Goal: Transaction & Acquisition: Purchase product/service

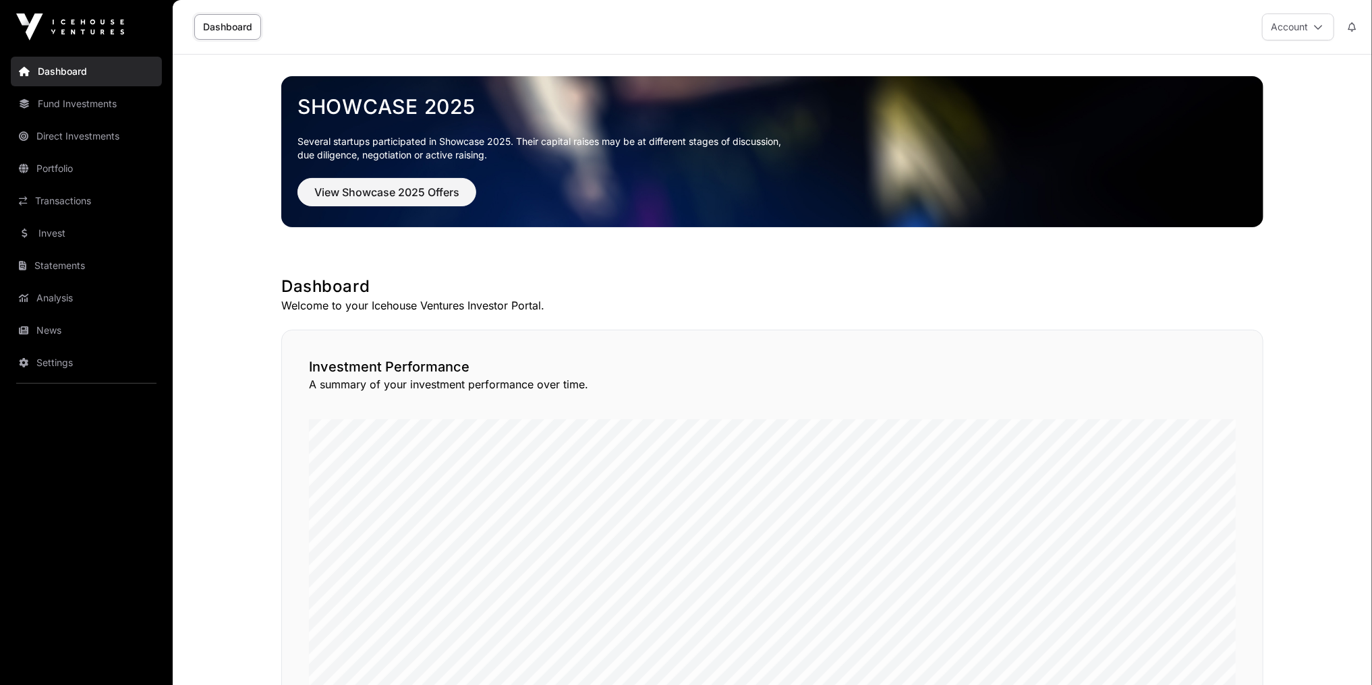
click at [78, 239] on link "Invest" at bounding box center [86, 234] width 151 height 30
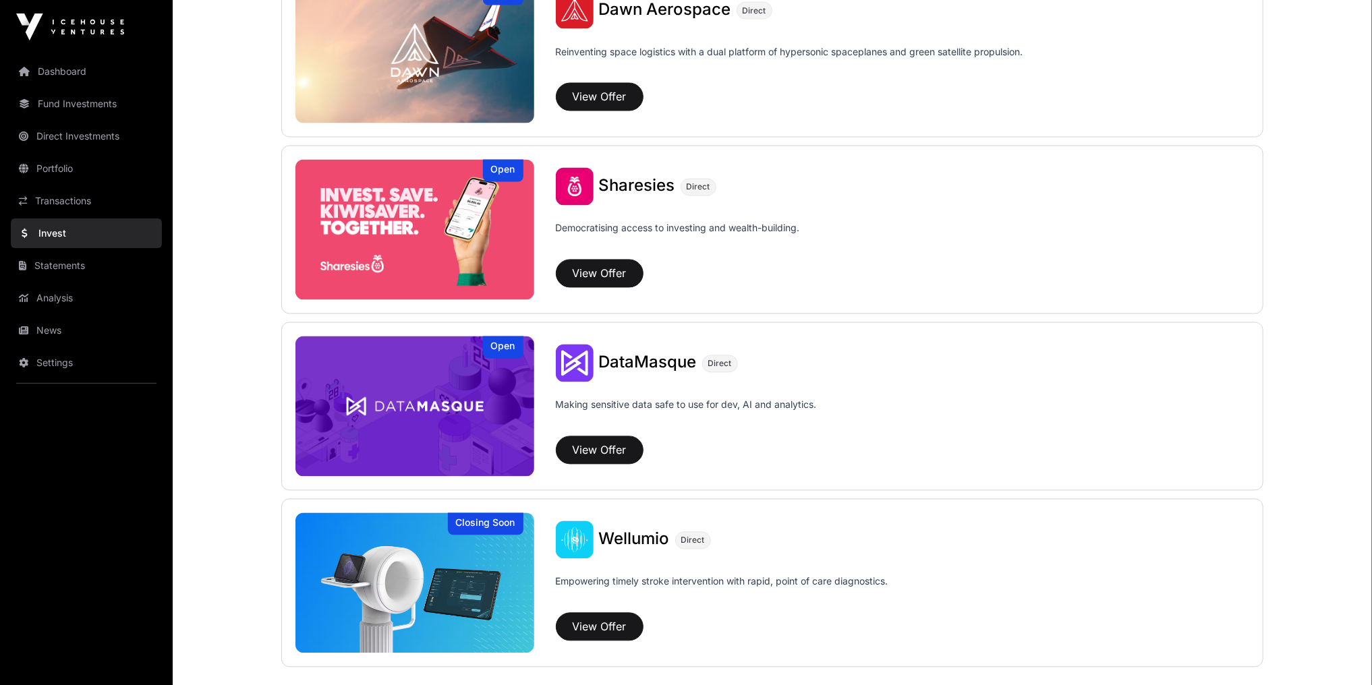
scroll to position [1710, 0]
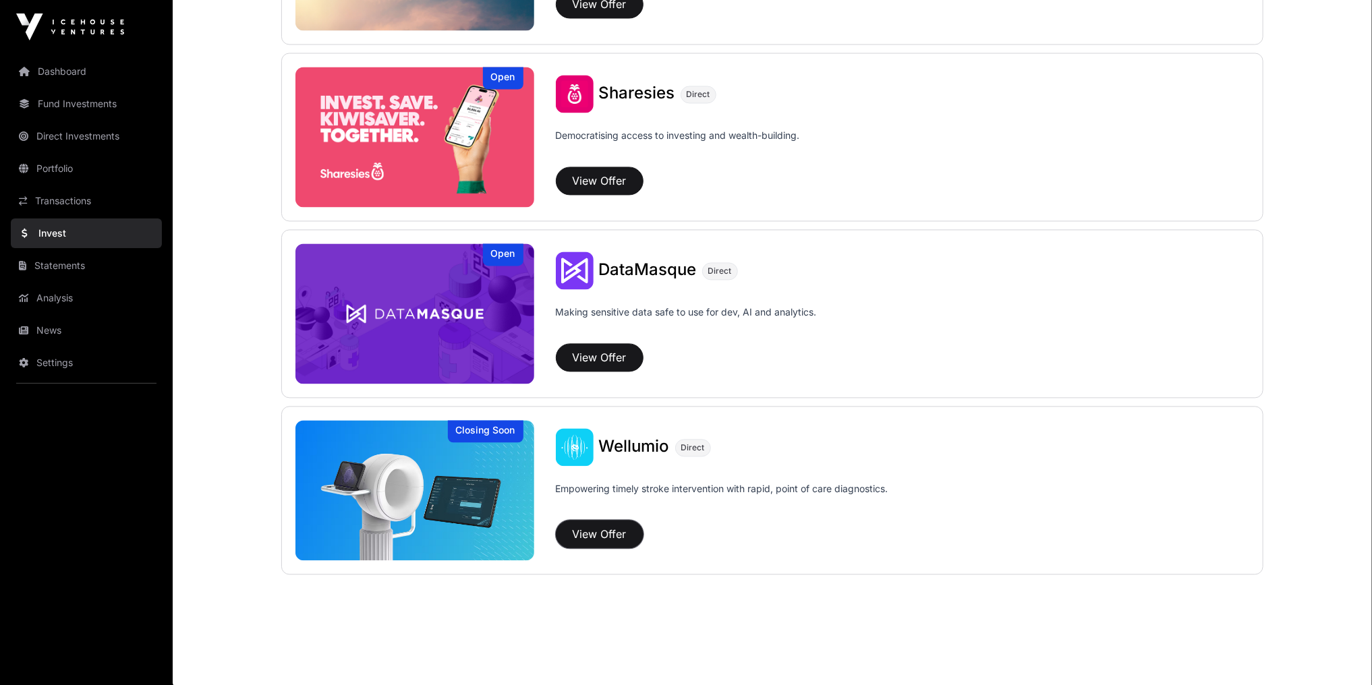
click at [611, 531] on button "View Offer" at bounding box center [600, 535] width 88 height 28
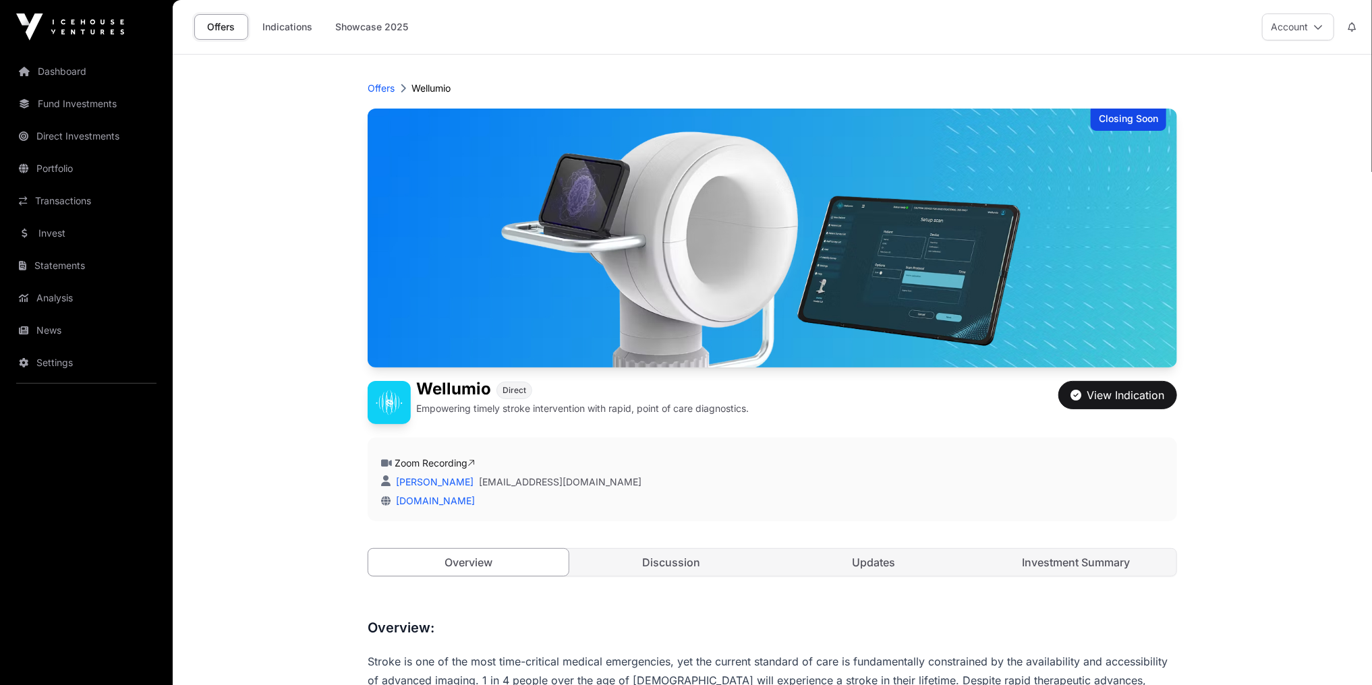
click at [299, 17] on link "Indications" at bounding box center [287, 27] width 67 height 26
click at [297, 24] on link "Indications" at bounding box center [287, 27] width 67 height 26
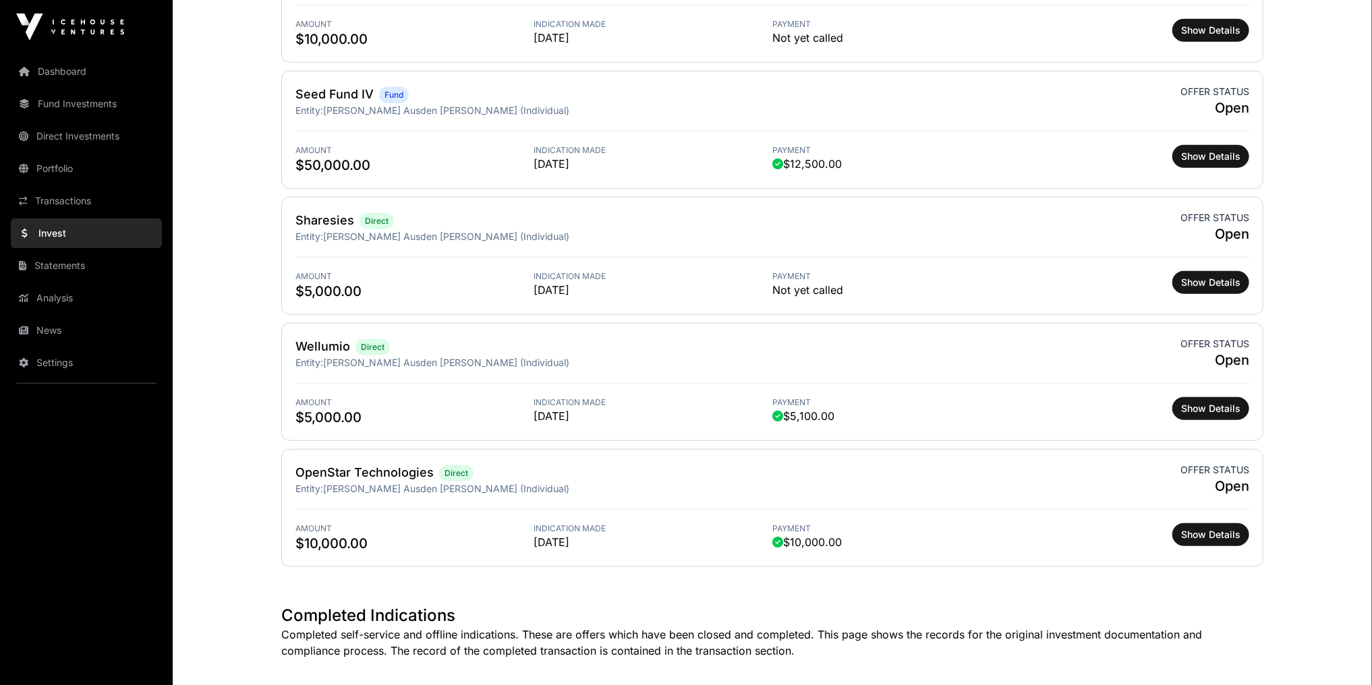
scroll to position [270, 0]
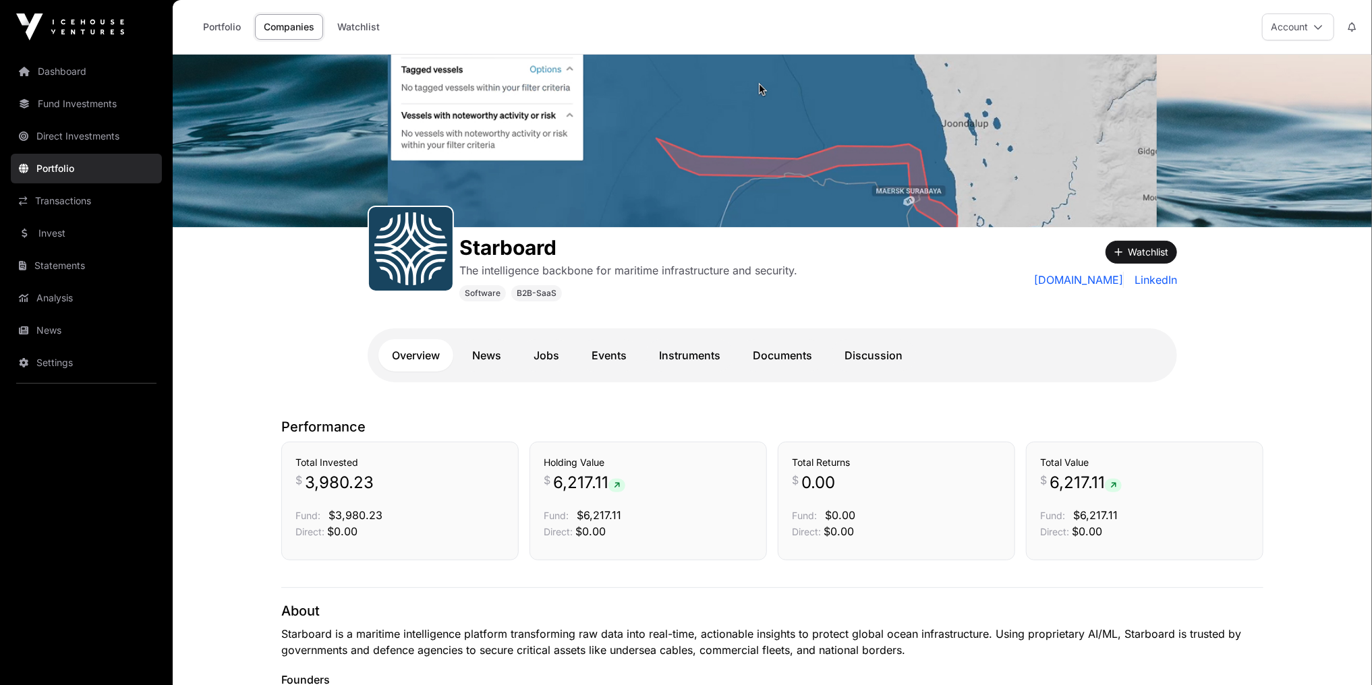
click at [67, 74] on link "Dashboard" at bounding box center [86, 72] width 151 height 30
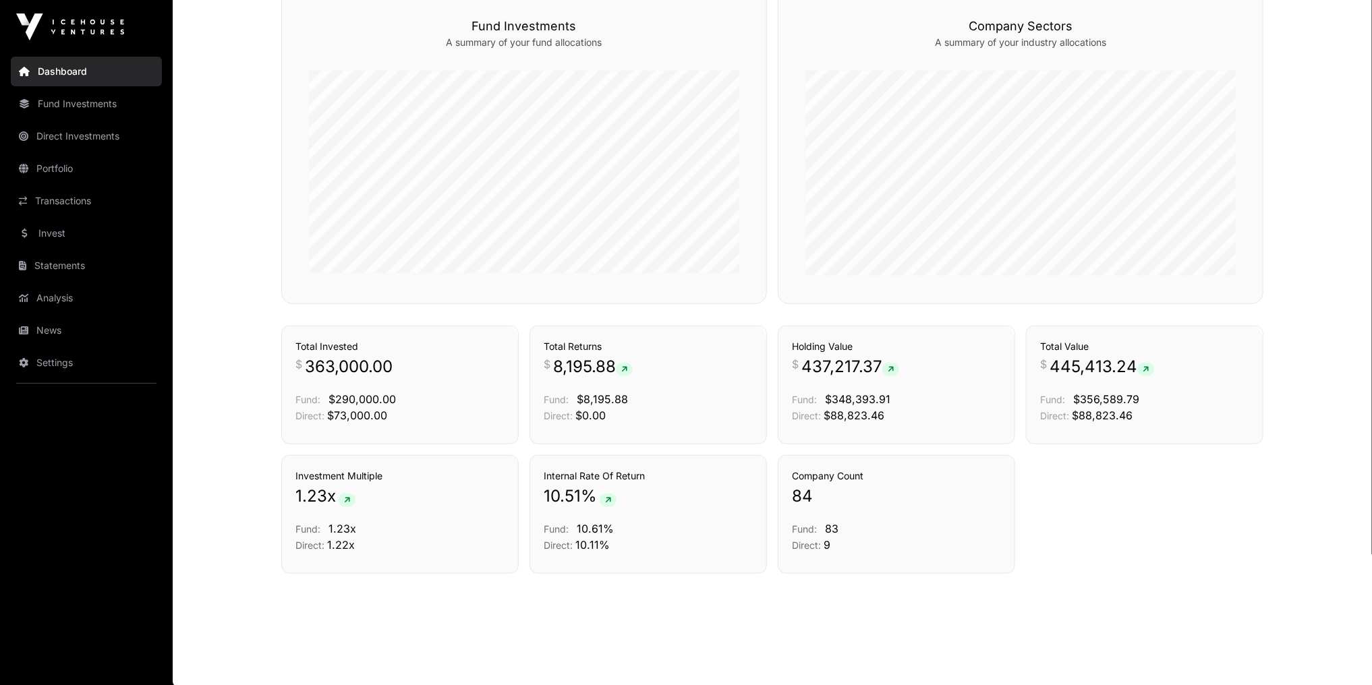
scroll to position [817, 0]
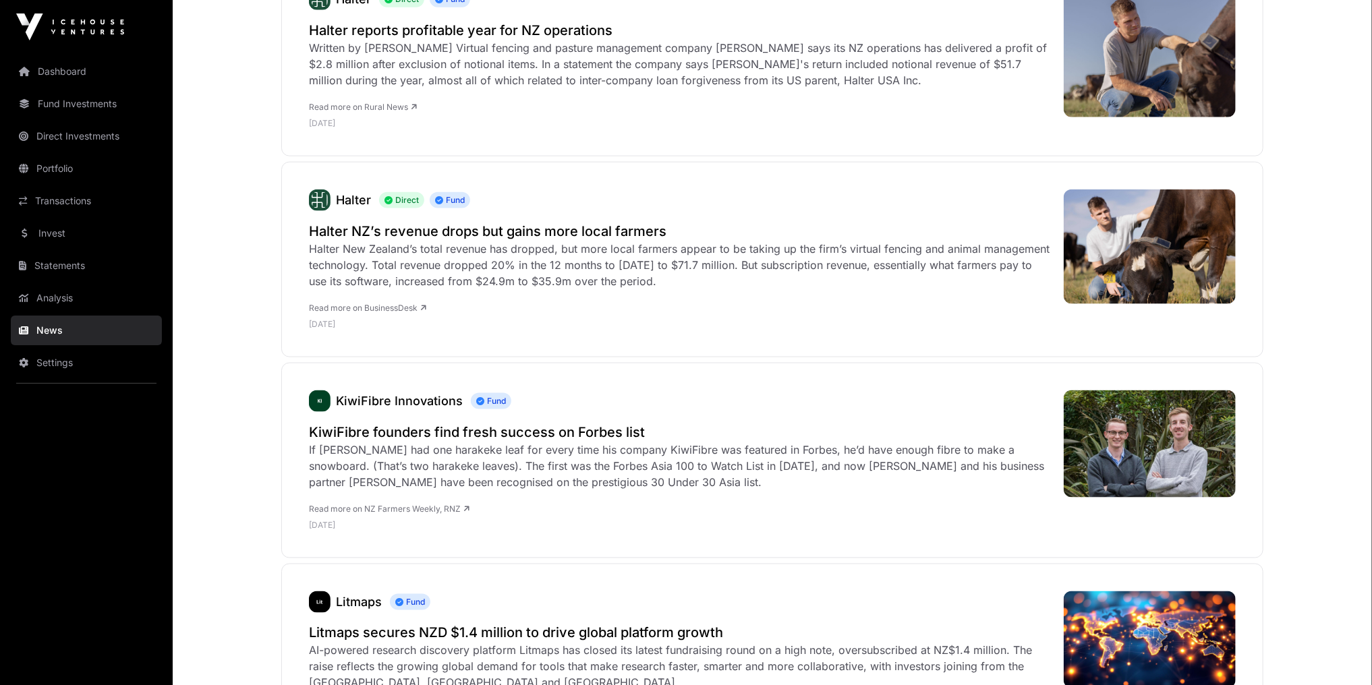
scroll to position [1079, 0]
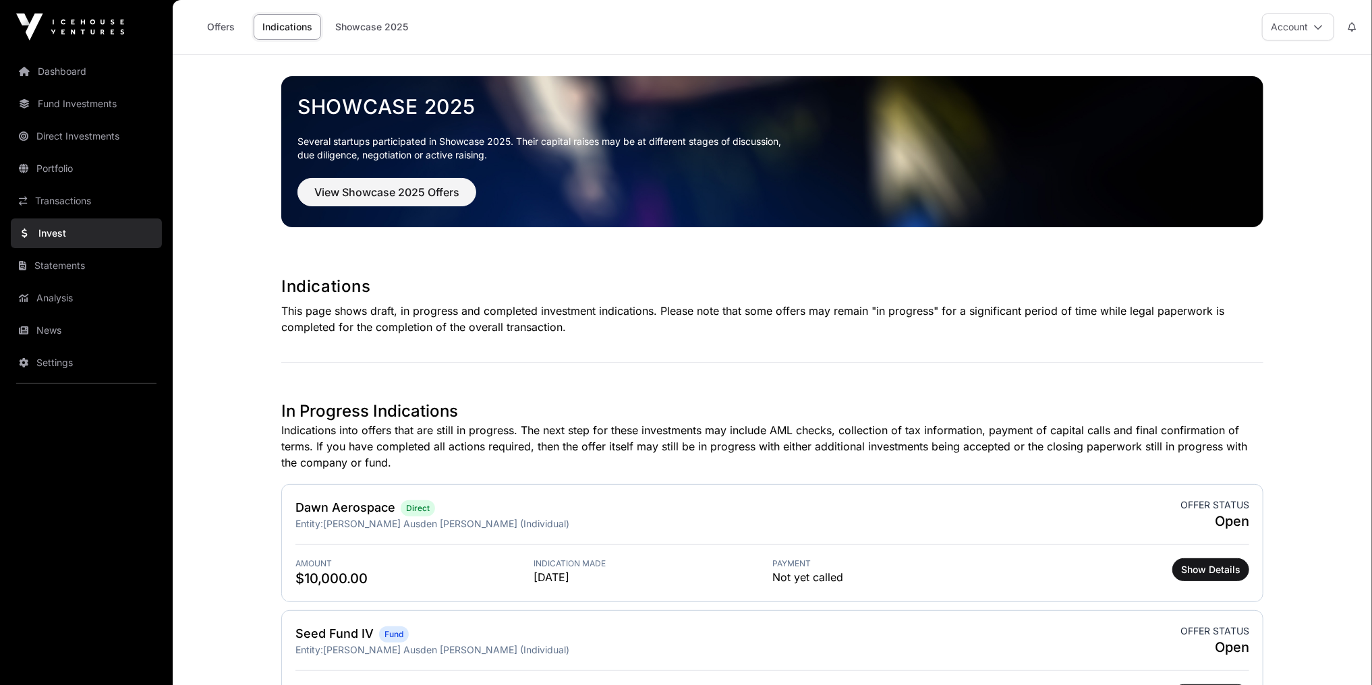
click at [69, 65] on link "Dashboard" at bounding box center [86, 72] width 151 height 30
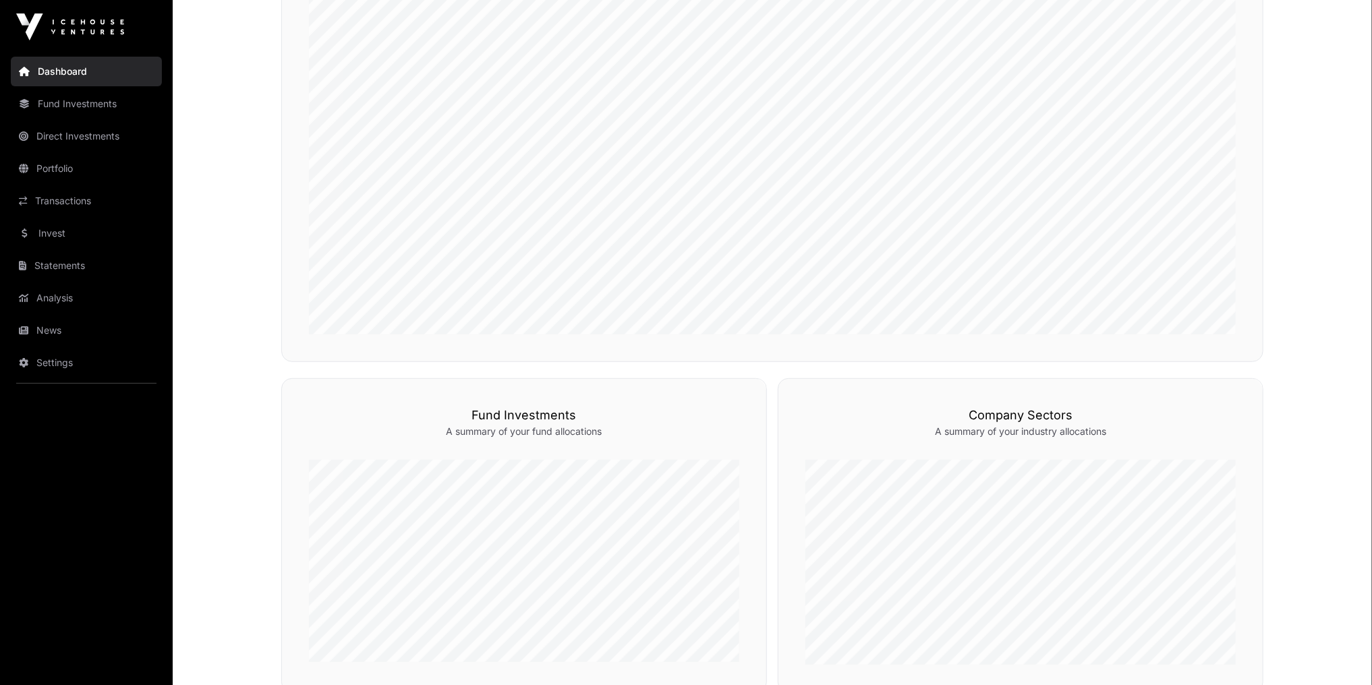
scroll to position [540, 0]
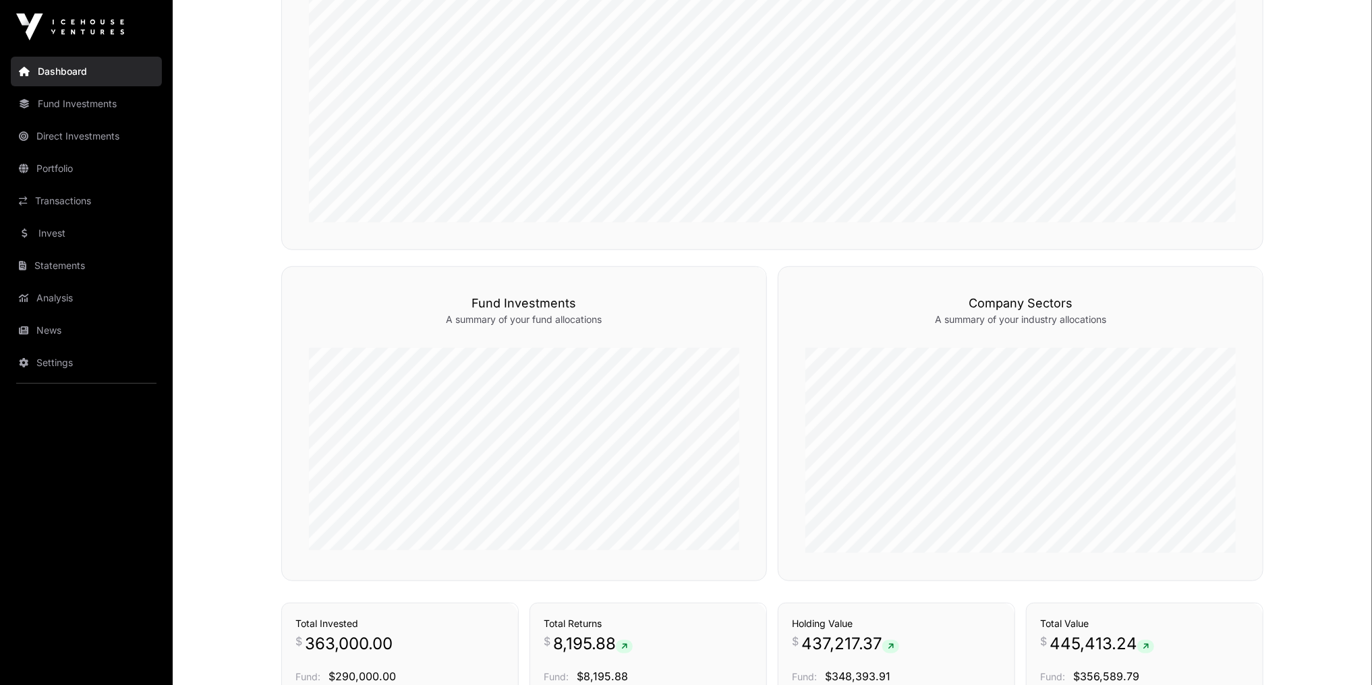
click at [51, 327] on link "News" at bounding box center [86, 331] width 151 height 30
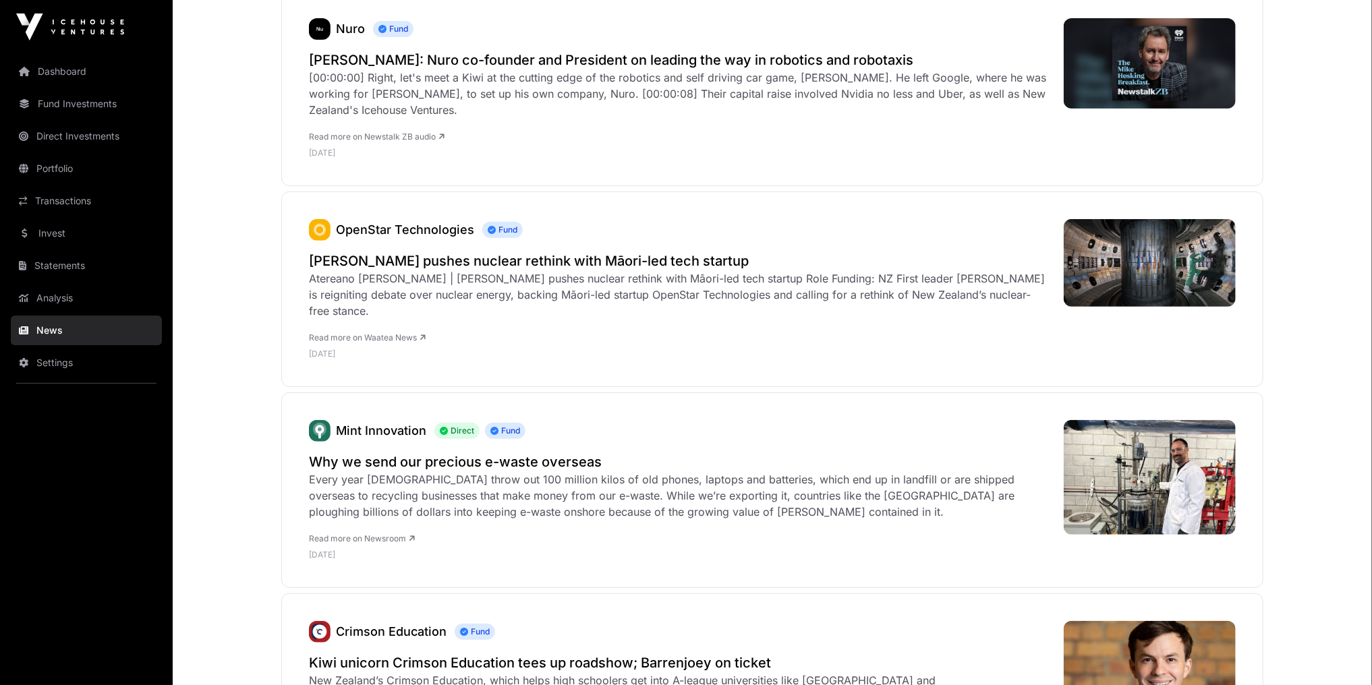
scroll to position [324, 0]
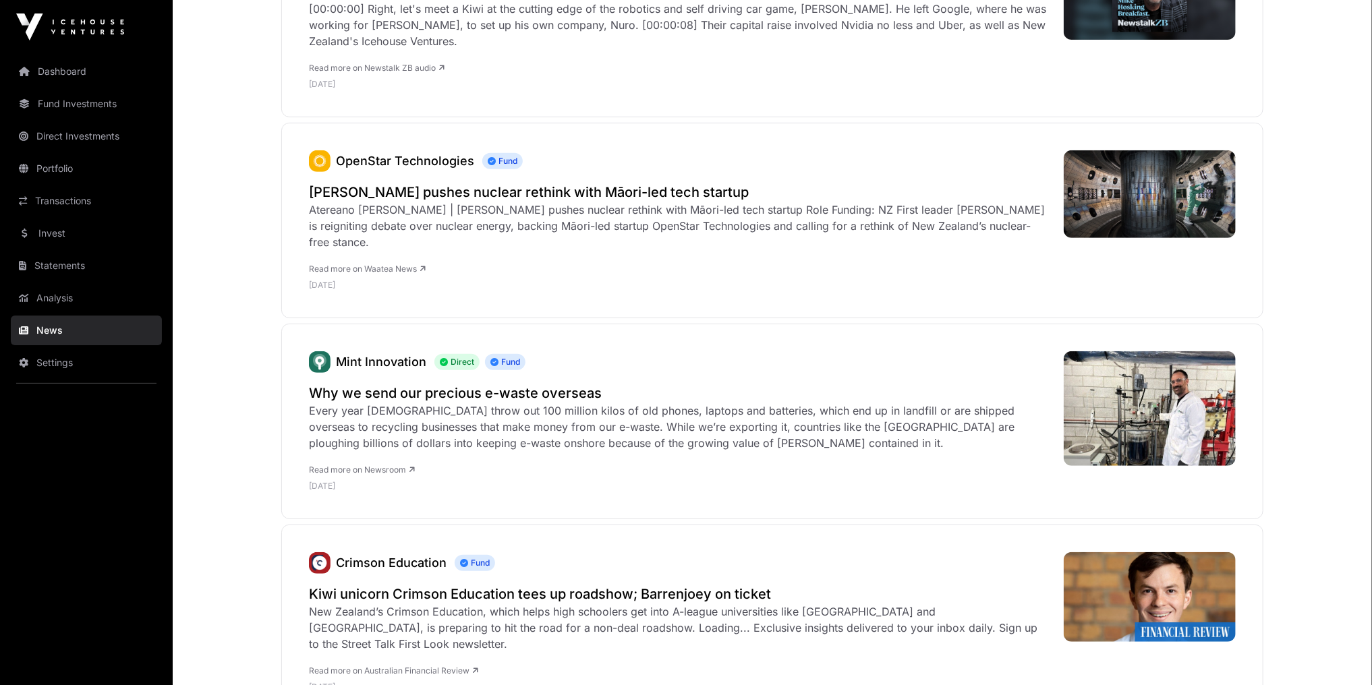
click at [64, 235] on link "Invest" at bounding box center [86, 234] width 151 height 30
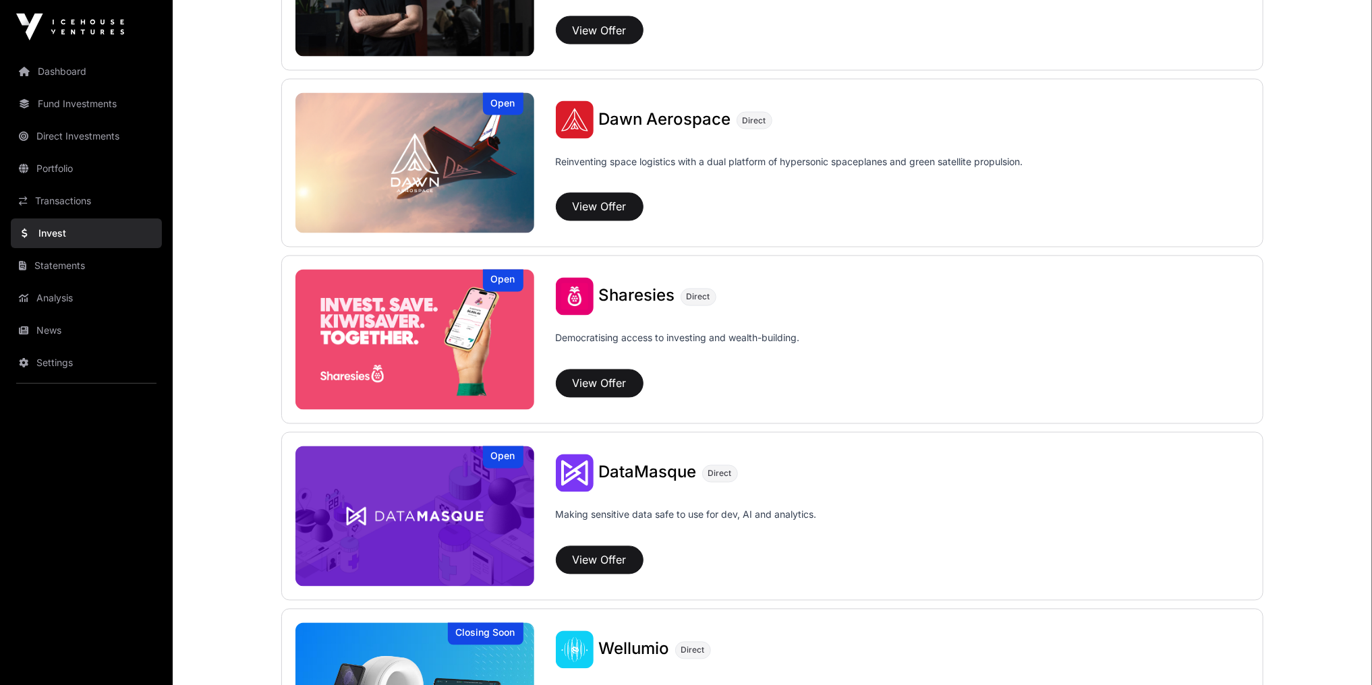
scroll to position [1403, 0]
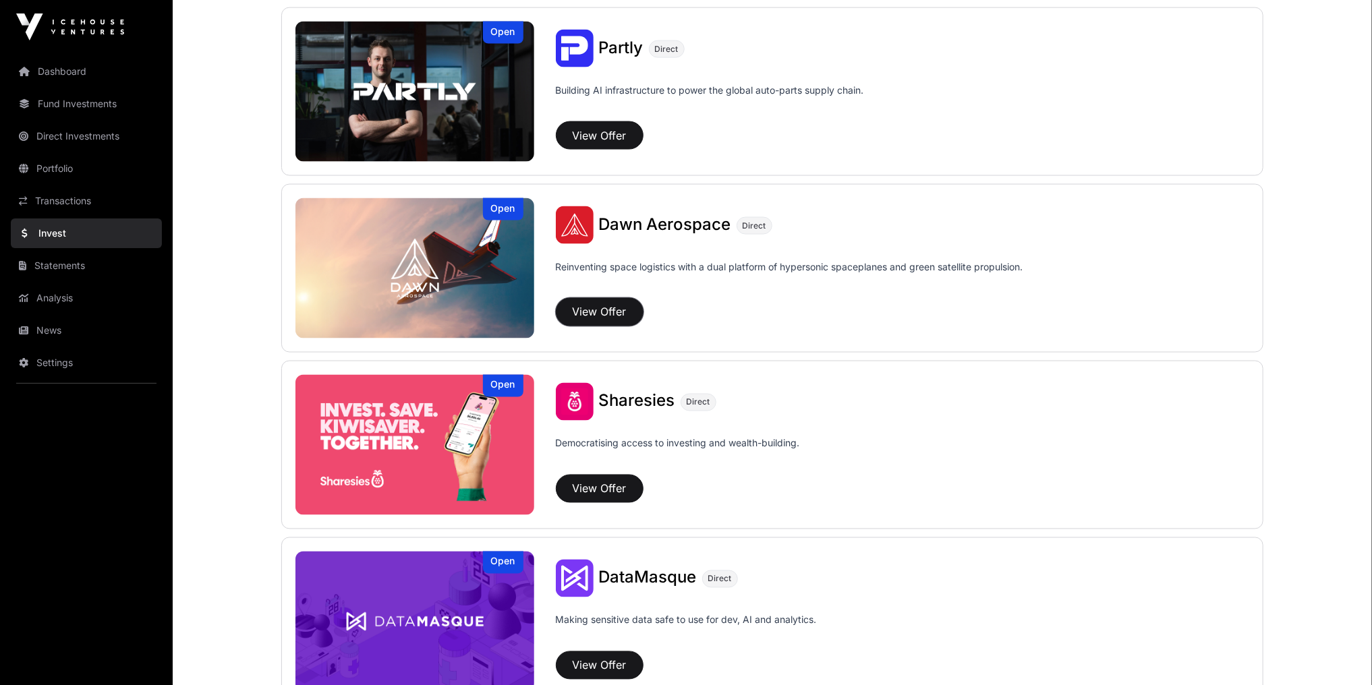
click at [602, 310] on button "View Offer" at bounding box center [600, 312] width 88 height 28
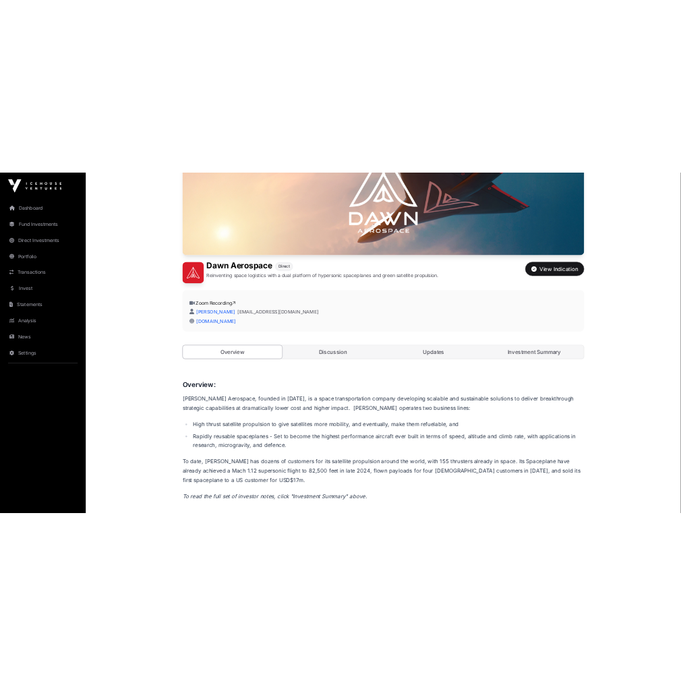
scroll to position [216, 0]
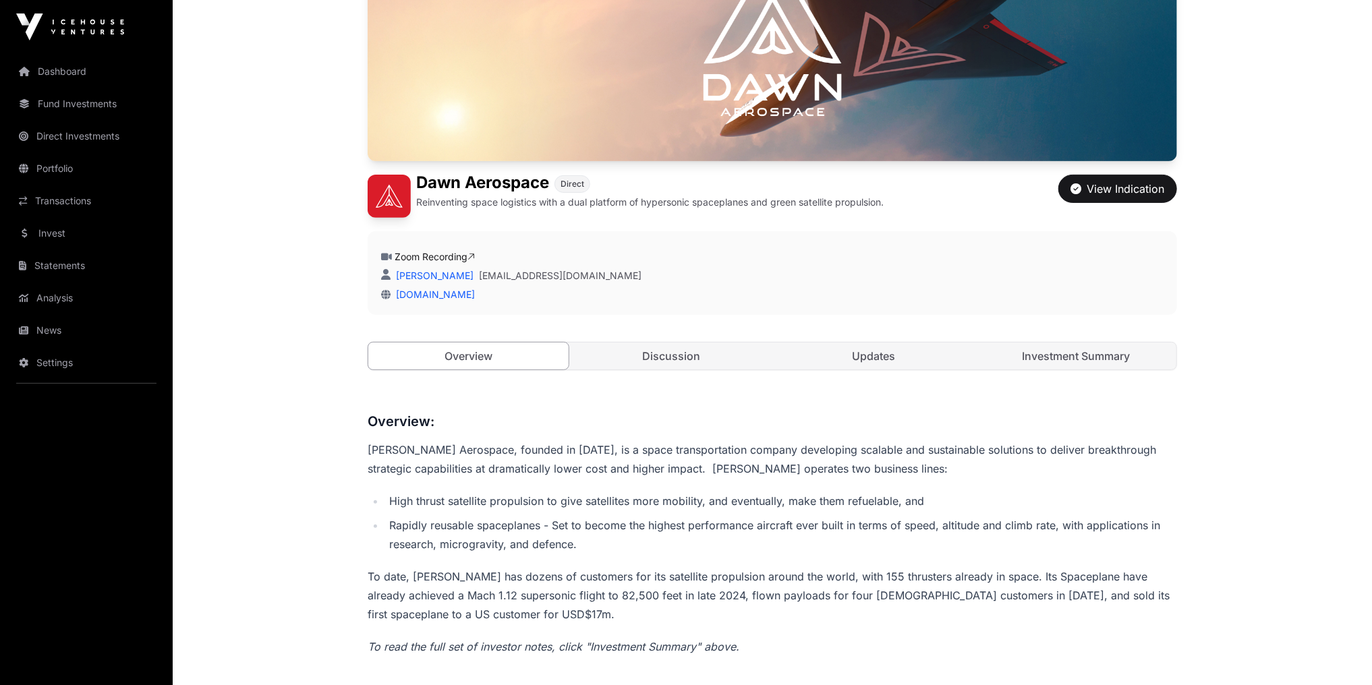
click at [432, 256] on link "Zoom Recording" at bounding box center [435, 256] width 80 height 11
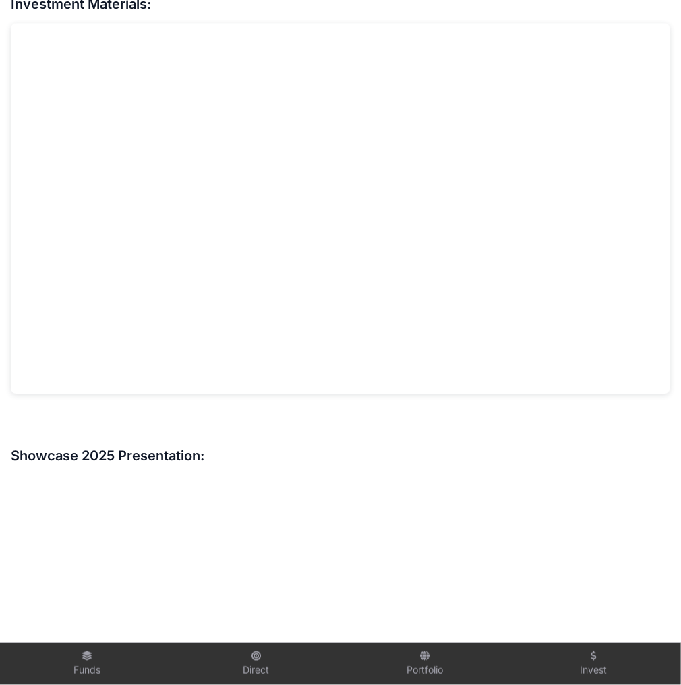
scroll to position [1025, 0]
click at [211, 374] on div "Overview: [PERSON_NAME] Aerospace, founded in [DATE], is a space transportation…" at bounding box center [341, 395] width 660 height 1793
click at [540, 409] on h3 at bounding box center [341, 420] width 660 height 22
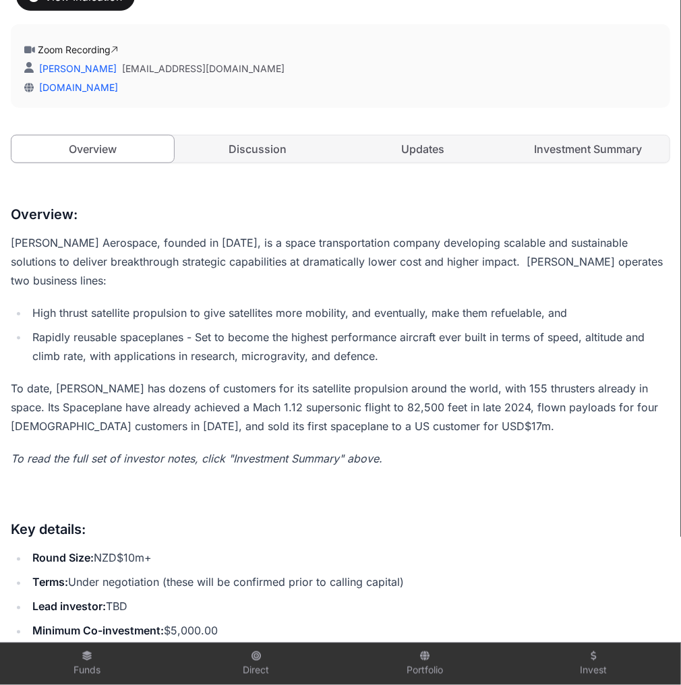
scroll to position [0, 0]
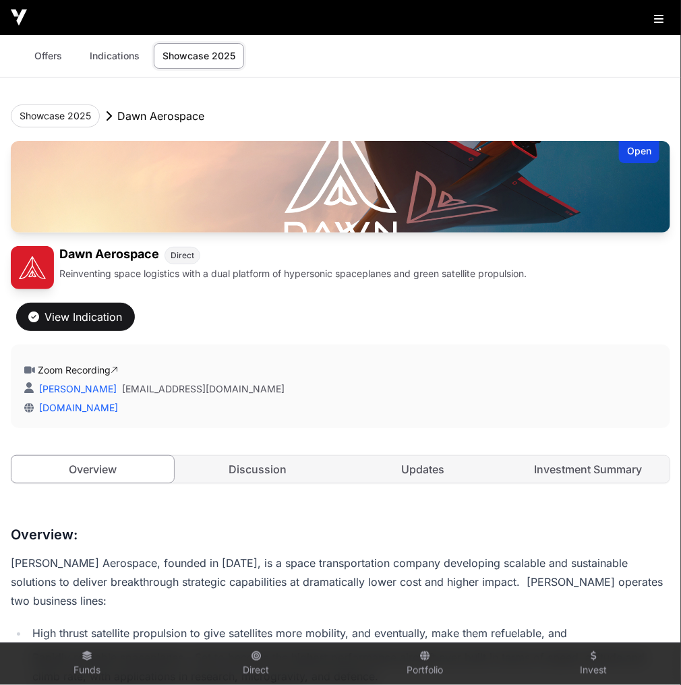
click at [57, 57] on link "Offers" at bounding box center [49, 56] width 54 height 26
